Goal: Contribute content: Add original content to the website for others to see

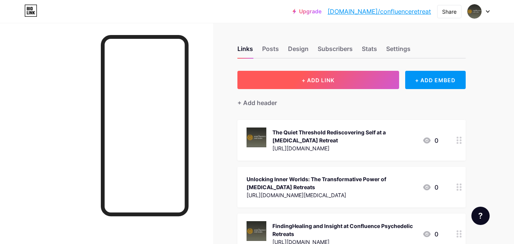
click at [324, 75] on button "+ ADD LINK" at bounding box center [318, 80] width 162 height 18
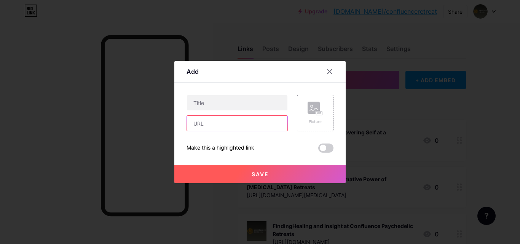
click at [221, 126] on input "text" at bounding box center [237, 123] width 100 height 15
paste input "[URL][DOMAIN_NAME]"
type input "[URL][DOMAIN_NAME]"
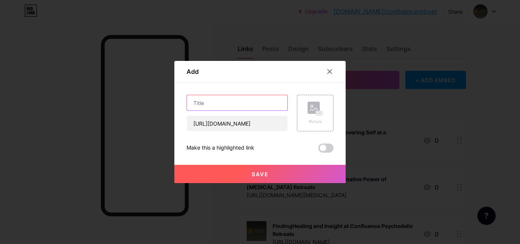
click at [210, 105] on input "text" at bounding box center [237, 102] width 100 height 15
click at [198, 103] on input "text" at bounding box center [237, 102] width 100 height 15
paste input "Psychedelic Retreat Guide: Benefits, Safety, and Life-Changing Insights"
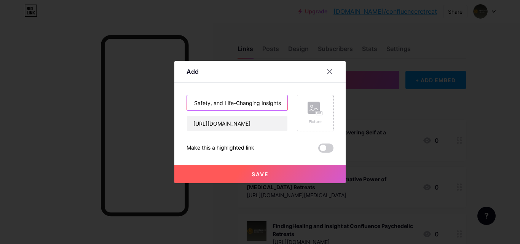
type input "Psychedelic Retreat Guide: Benefits, Safety, and Life-Changing Insights"
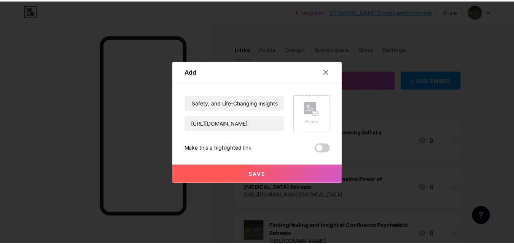
scroll to position [0, 0]
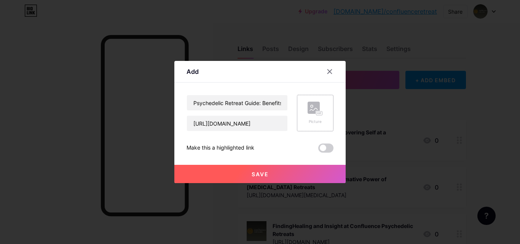
click at [324, 119] on div "Picture" at bounding box center [315, 113] width 37 height 37
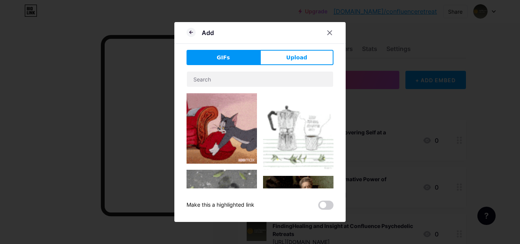
click at [286, 62] on button "Upload" at bounding box center [296, 57] width 73 height 15
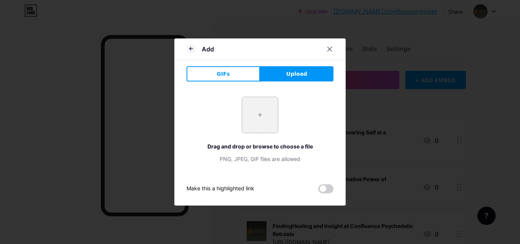
click at [261, 125] on input "file" at bounding box center [260, 115] width 36 height 36
type input "C:\fakepath\Journey Within The Transformative World of Psychedelic Retreats.jpg"
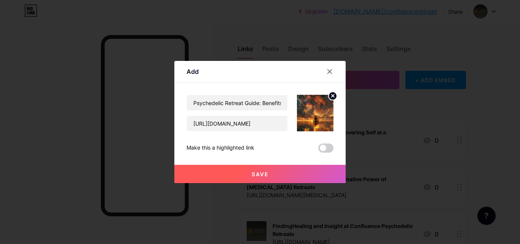
click at [328, 144] on span at bounding box center [325, 147] width 15 height 9
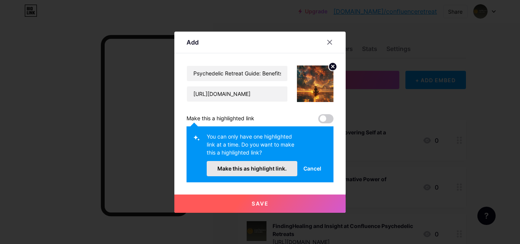
click at [244, 173] on button "Make this as highlight link." at bounding box center [252, 168] width 91 height 15
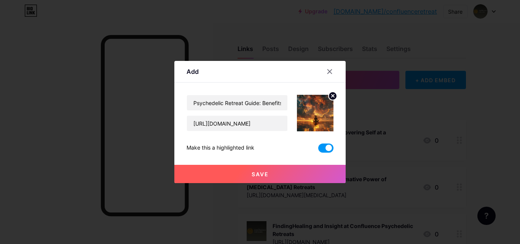
click at [246, 175] on button "Save" at bounding box center [259, 174] width 171 height 18
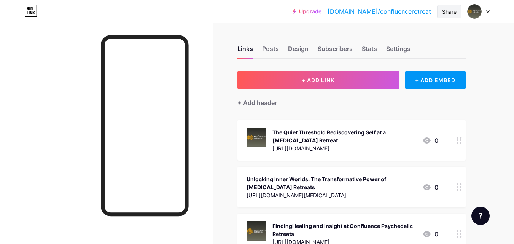
click at [451, 14] on div "Share" at bounding box center [449, 12] width 14 height 8
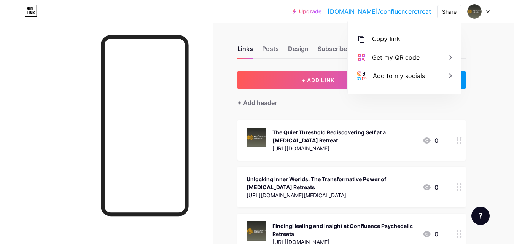
click at [75, 140] on div at bounding box center [106, 145] width 213 height 244
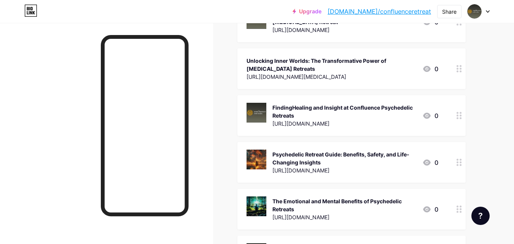
scroll to position [120, 0]
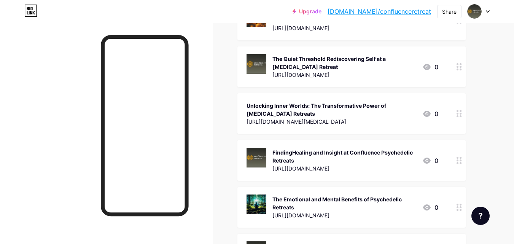
drag, startPoint x: 514, startPoint y: 78, endPoint x: 519, endPoint y: 59, distance: 19.7
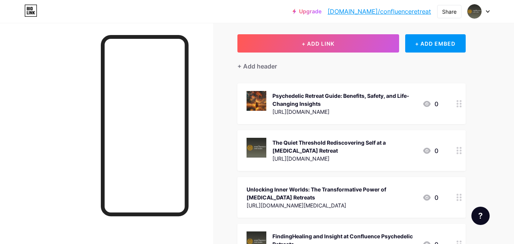
scroll to position [35, 0]
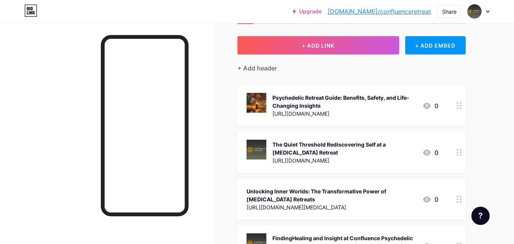
click at [446, 15] on div "Share" at bounding box center [449, 12] width 14 height 8
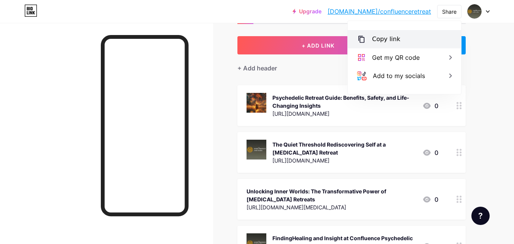
click at [382, 39] on div "Copy link" at bounding box center [386, 39] width 28 height 9
